Goal: Task Accomplishment & Management: Manage account settings

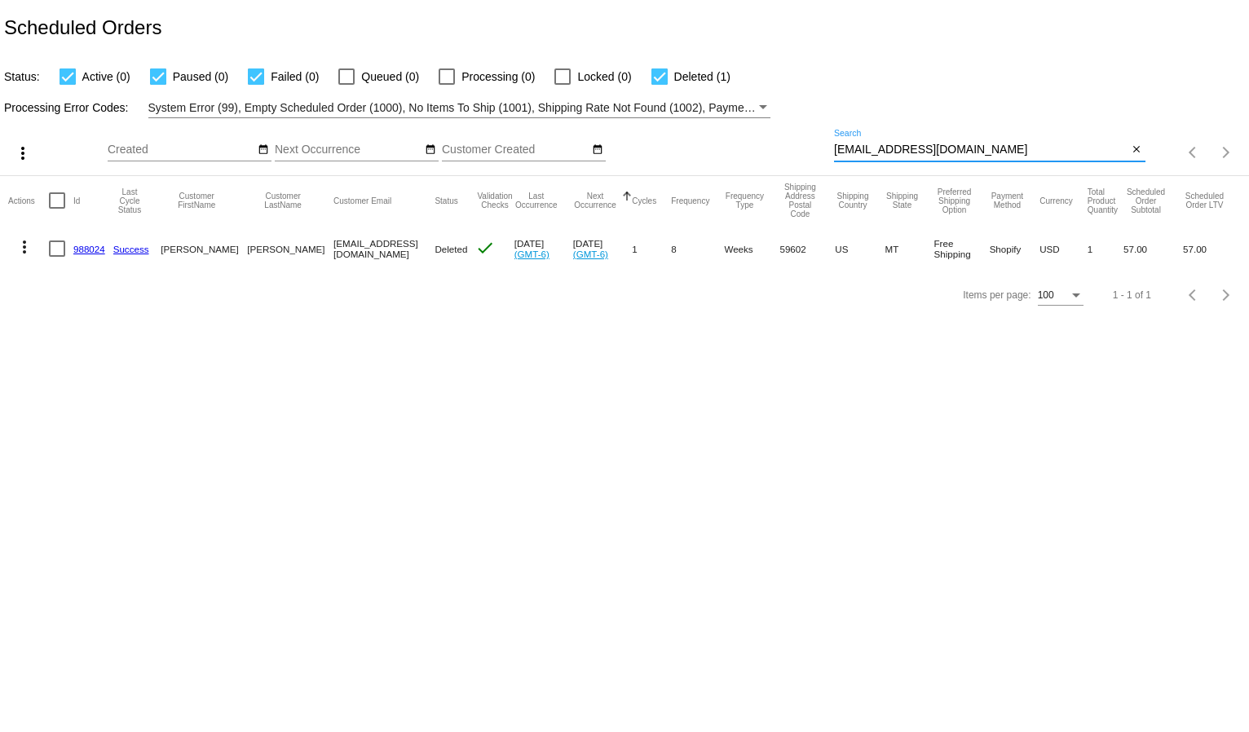
click at [850, 146] on input "[EMAIL_ADDRESS][DOMAIN_NAME]" at bounding box center [981, 150] width 294 height 13
paste input "nursey1@live"
type input "[EMAIL_ADDRESS][DOMAIN_NAME]"
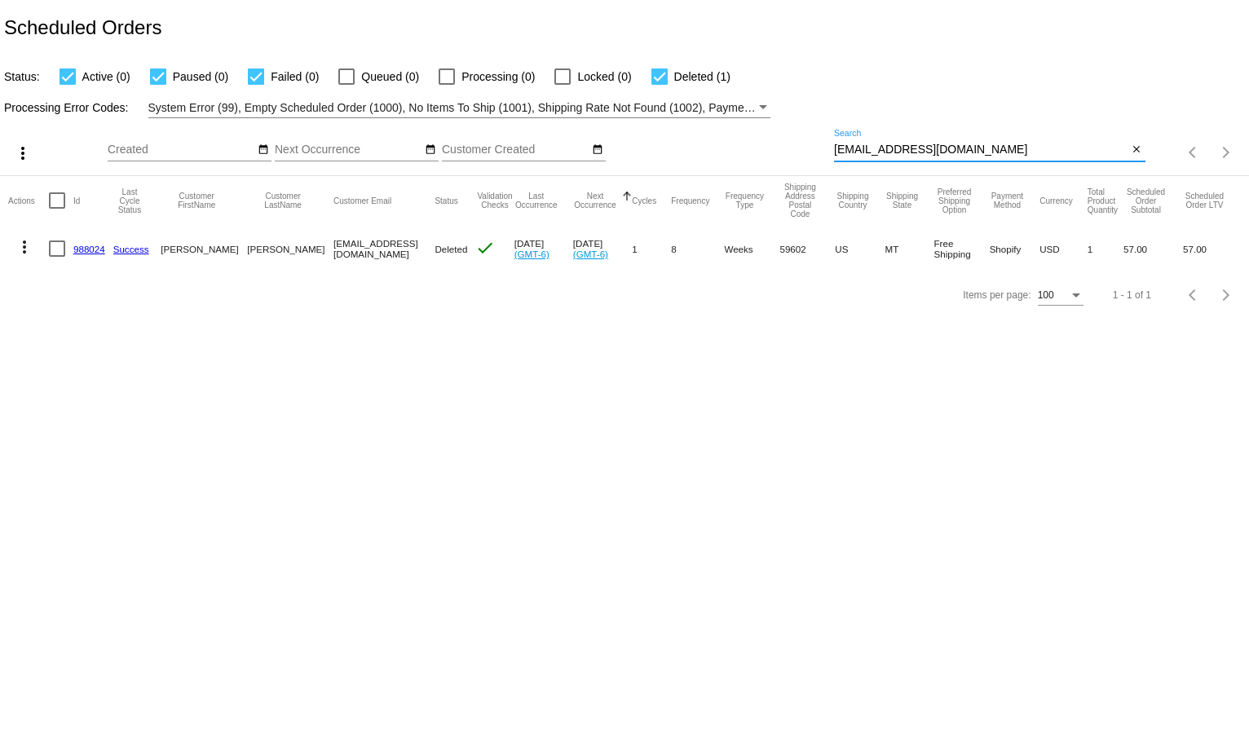
click at [935, 176] on mat-table "Actions Id Last Cycle Status Customer FirstName Customer LastName Customer Emai…" at bounding box center [624, 224] width 1249 height 96
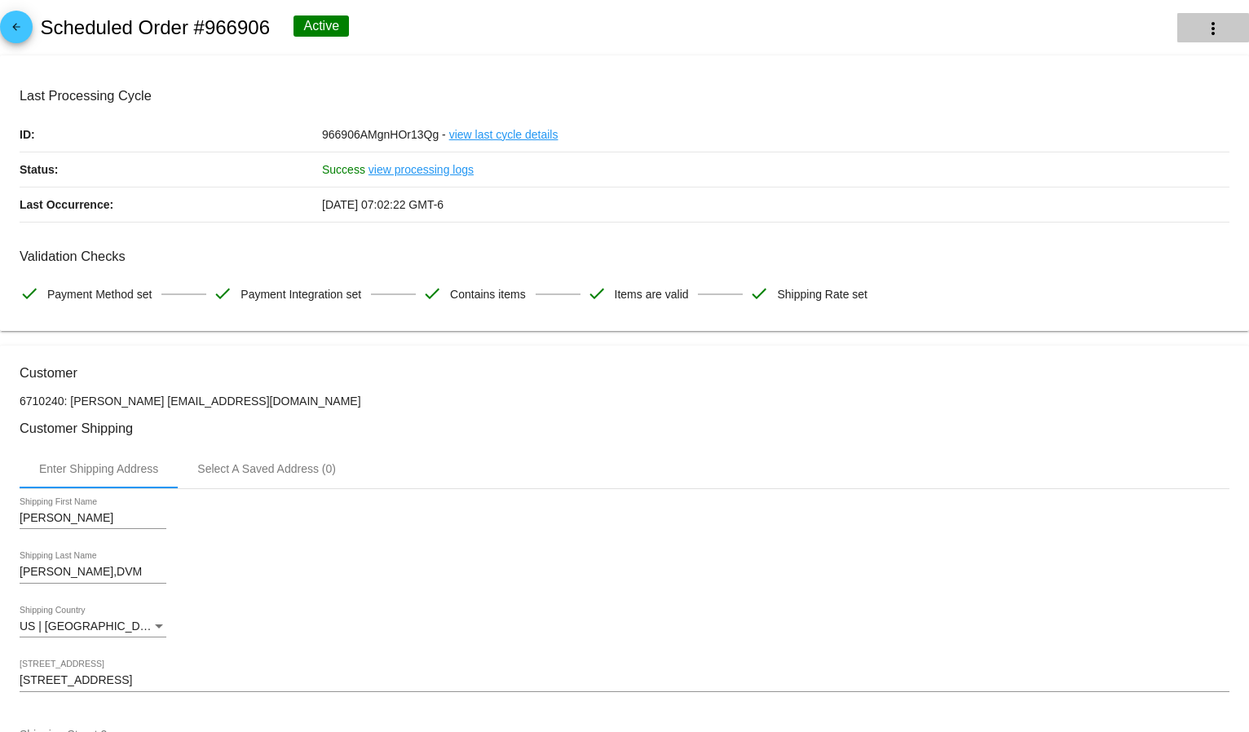
click at [1204, 20] on mat-icon "more_vert" at bounding box center [1214, 29] width 20 height 20
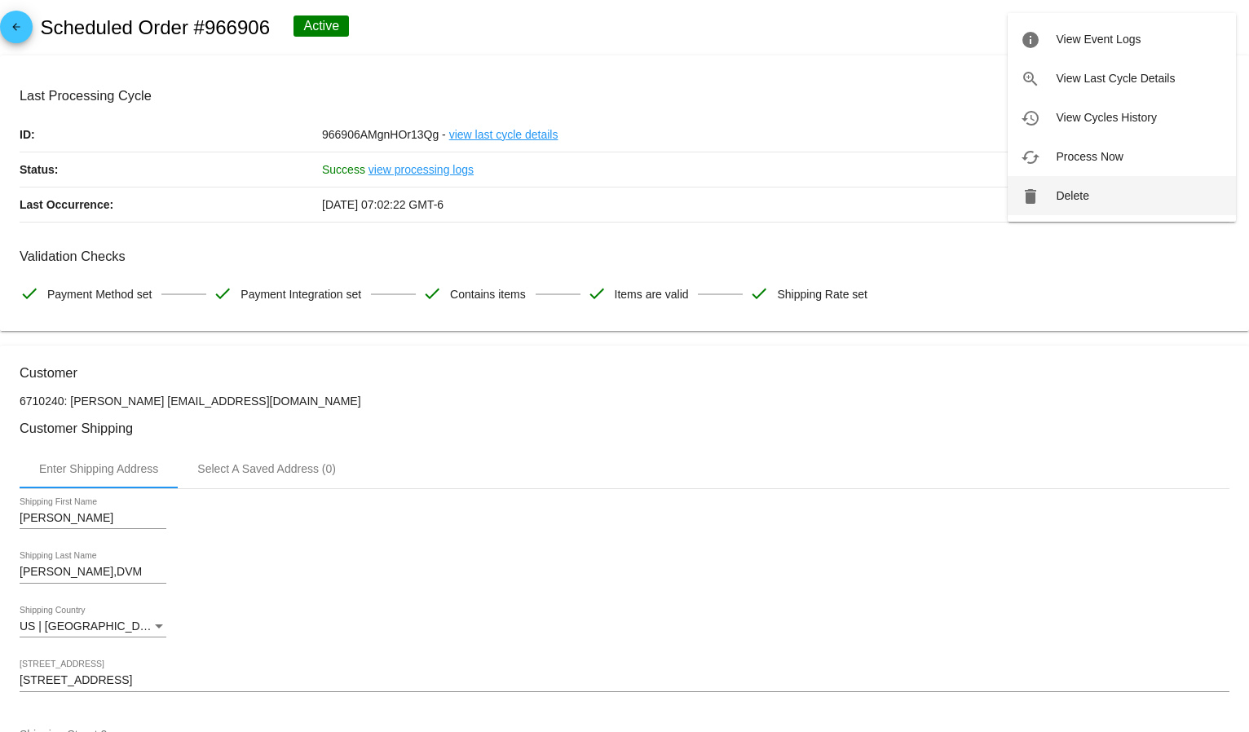
click at [1056, 189] on span "Delete" at bounding box center [1072, 195] width 33 height 13
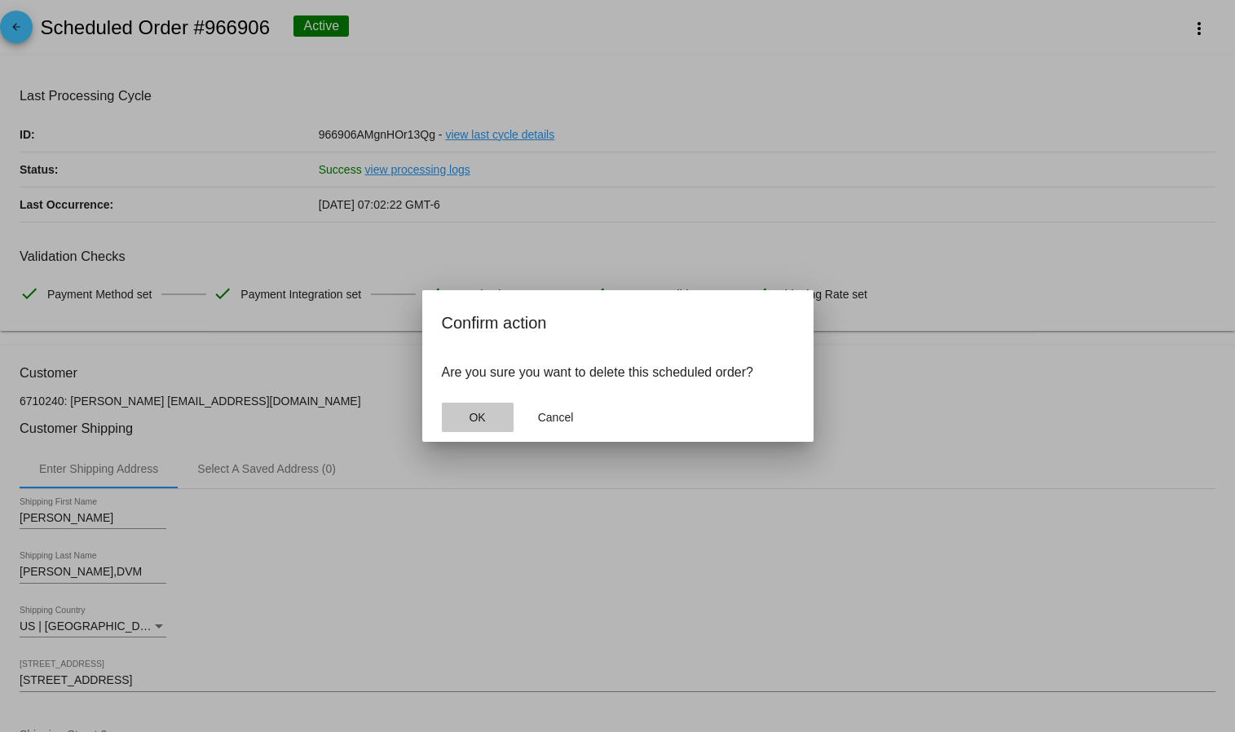
click at [480, 421] on span "OK" at bounding box center [477, 417] width 16 height 13
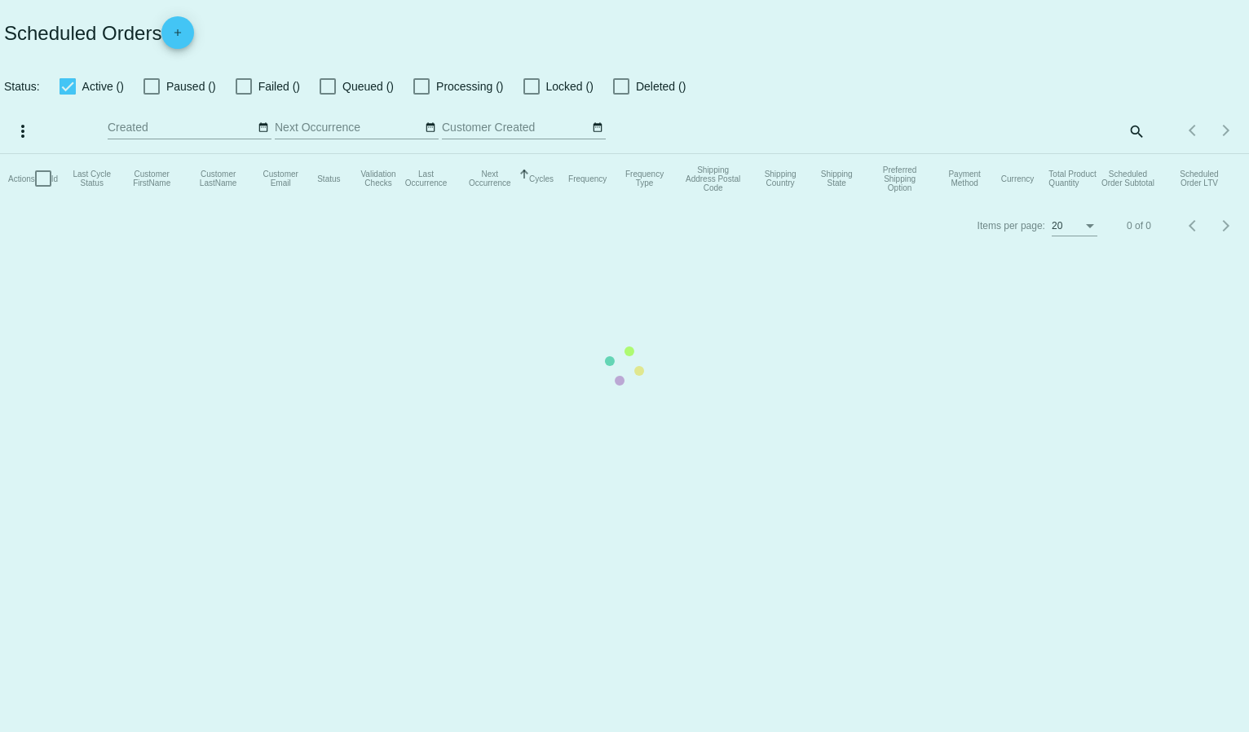
checkbox input "true"
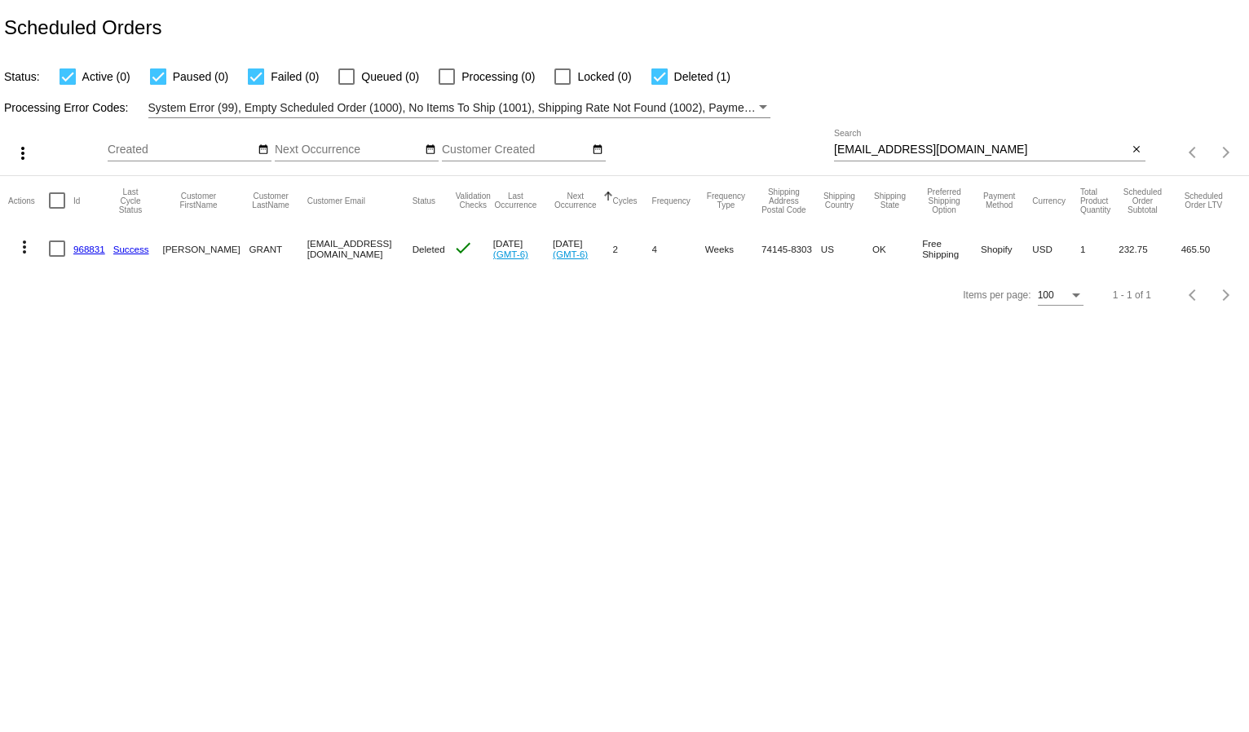
click at [883, 146] on input "[EMAIL_ADDRESS][DOMAIN_NAME]" at bounding box center [981, 150] width 294 height 13
paste input "srw@epix.net"
type input "srw@epix.net"
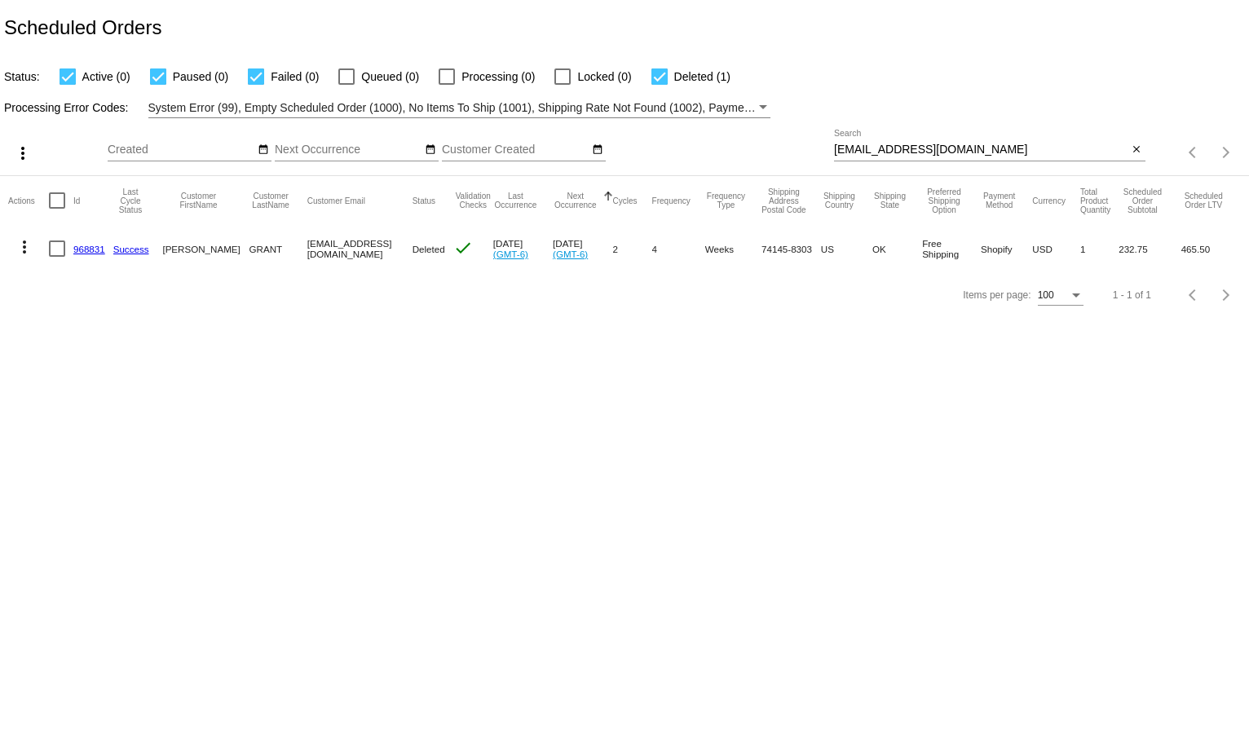
click at [895, 99] on div "Processing Error Codes: System Error (99), Empty Scheduled Order (1000), No Ite…" at bounding box center [624, 102] width 1249 height 32
